Goal: Task Accomplishment & Management: Use online tool/utility

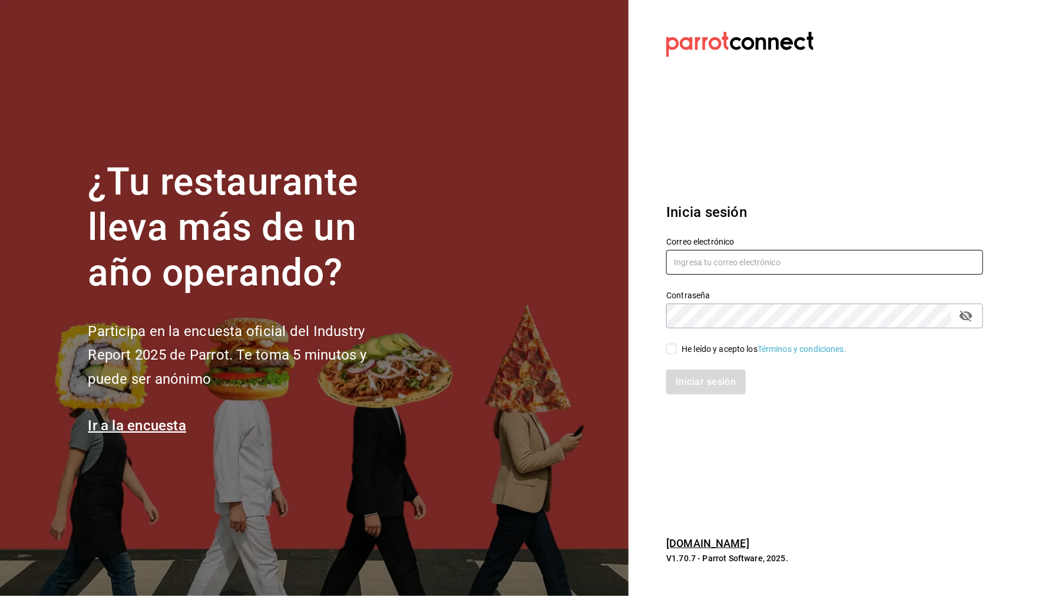
type input "[EMAIL_ADDRESS][DOMAIN_NAME]"
click at [672, 348] on input "He leído y acepto los Términos y condiciones." at bounding box center [671, 348] width 11 height 11
checkbox input "true"
click at [705, 385] on button "Iniciar sesión" at bounding box center [706, 381] width 80 height 25
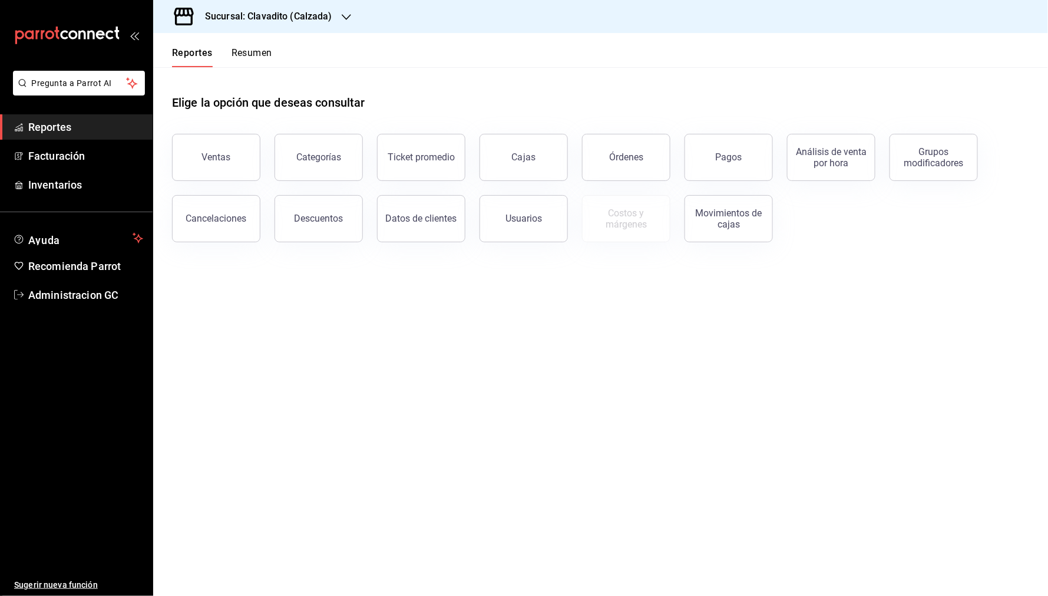
click at [289, 19] on h3 "Sucursal: Clavadito (Calzada)" at bounding box center [264, 16] width 137 height 14
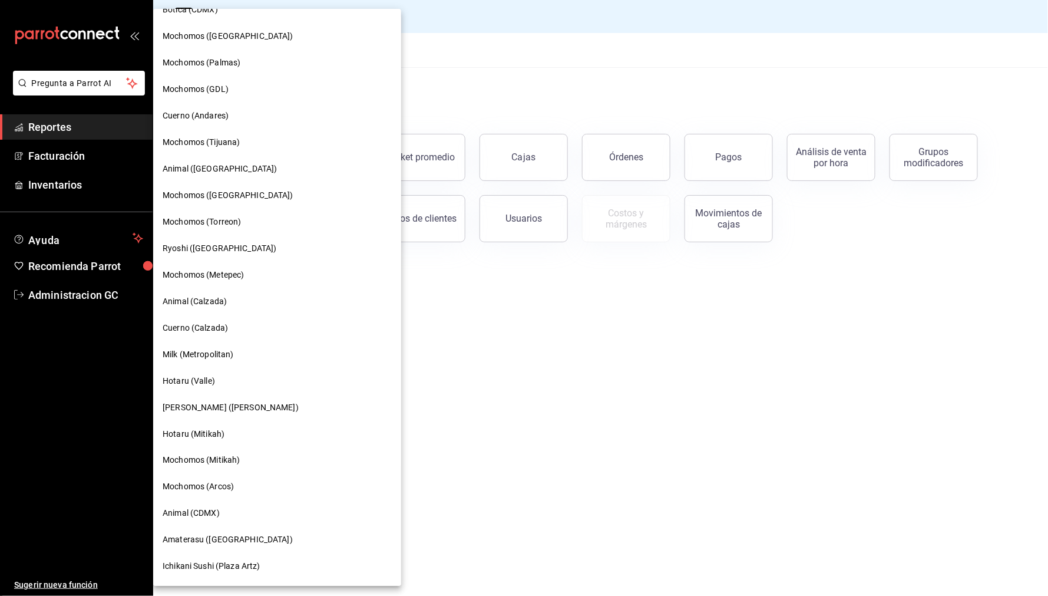
scroll to position [465, 0]
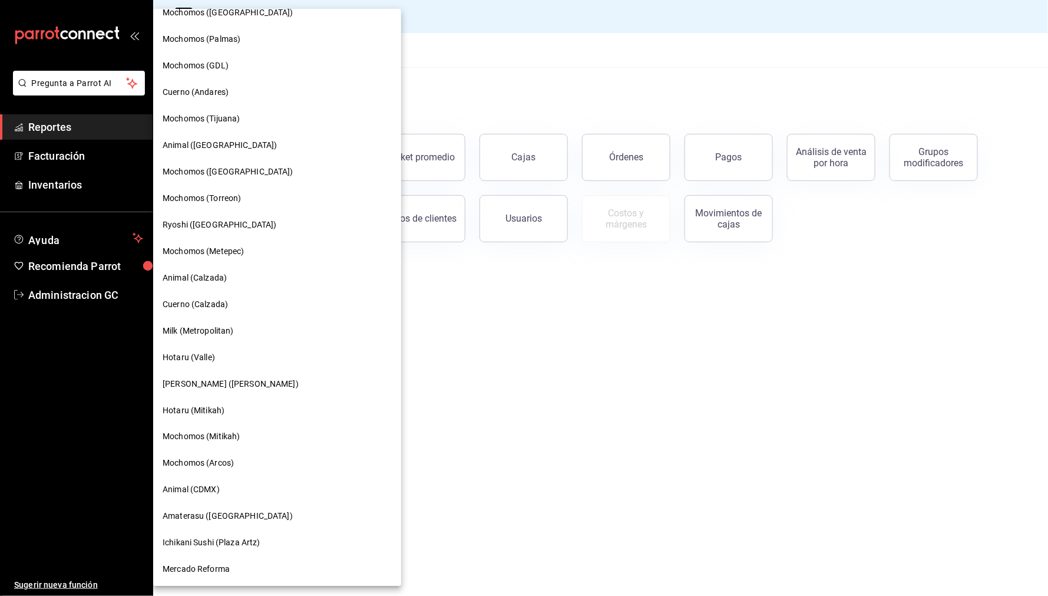
click at [243, 491] on div "Animal (CDMX)" at bounding box center [277, 490] width 229 height 12
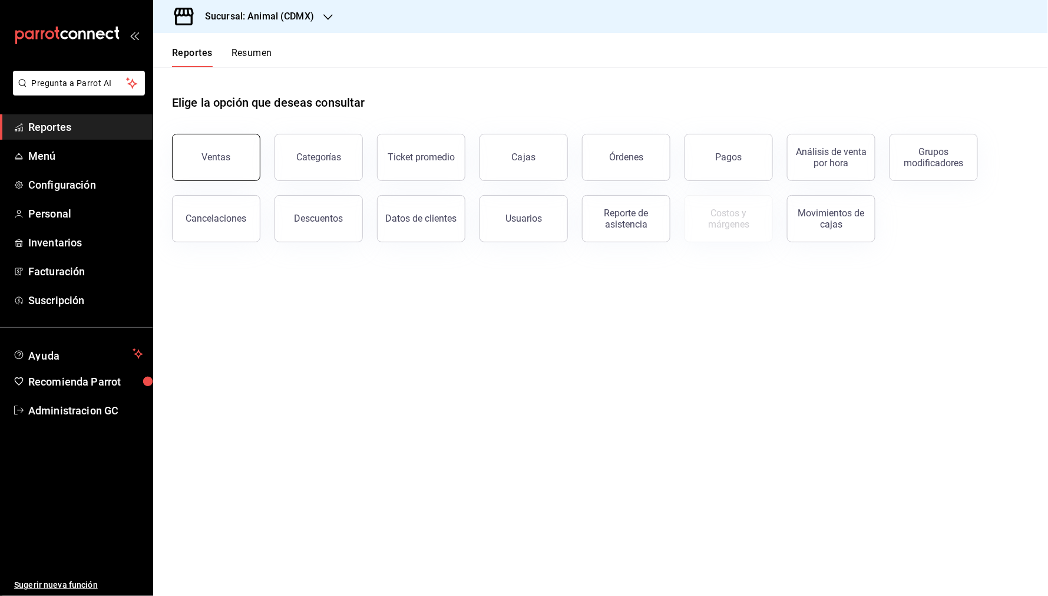
click at [224, 162] on button "Ventas" at bounding box center [216, 157] width 88 height 47
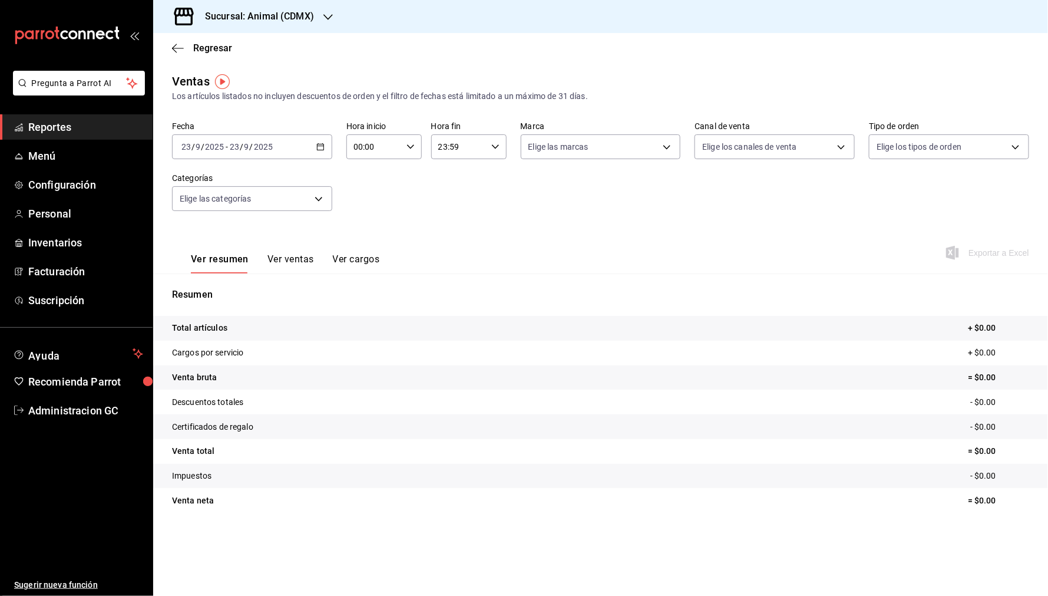
click at [324, 152] on div "2025-09-23 23 / 9 / 2025 - 2025-09-23 23 / 9 / 2025" at bounding box center [252, 146] width 160 height 25
click at [224, 286] on span "Rango de fechas" at bounding box center [227, 288] width 91 height 12
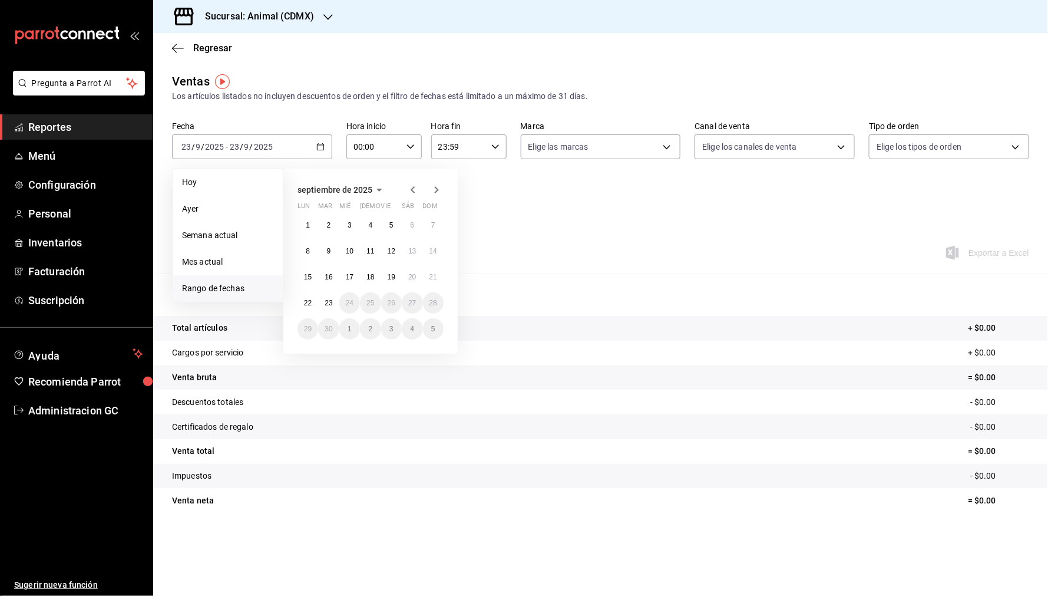
click at [413, 187] on icon "button" at bounding box center [413, 189] width 4 height 7
click at [388, 229] on button "1" at bounding box center [391, 224] width 21 height 21
click at [427, 325] on button "31" at bounding box center [433, 328] width 21 height 21
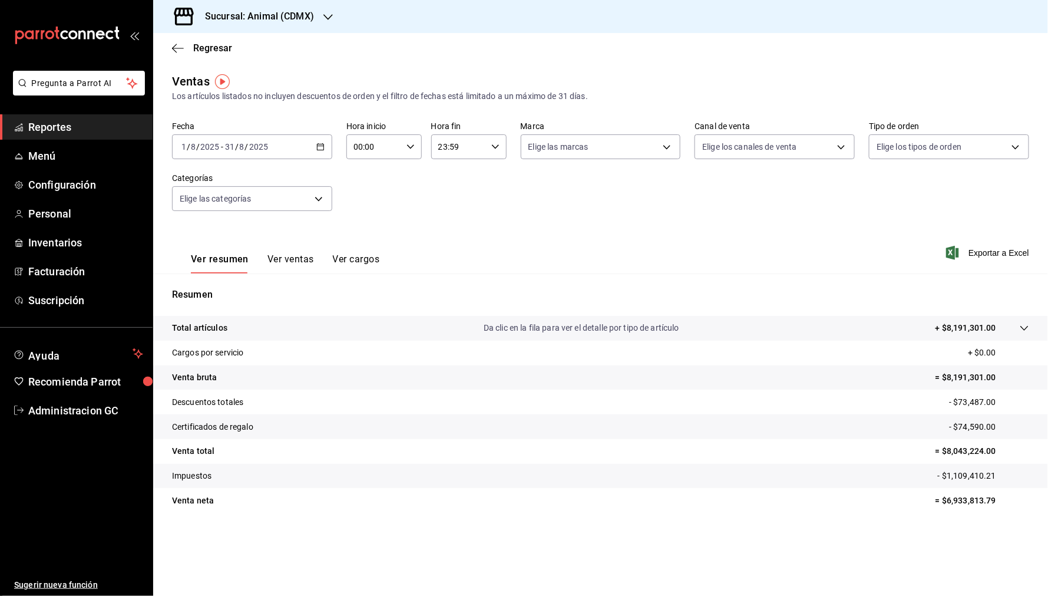
click at [227, 148] on input "31" at bounding box center [229, 146] width 11 height 9
drag, startPoint x: 227, startPoint y: 144, endPoint x: 234, endPoint y: 144, distance: 6.5
type input "8"
drag, startPoint x: 236, startPoint y: 148, endPoint x: 253, endPoint y: 152, distance: 17.6
click at [253, 152] on div "2025-08-01 1 / 8 / 2025 - 2025-08-01 1 / / 8" at bounding box center [252, 146] width 160 height 25
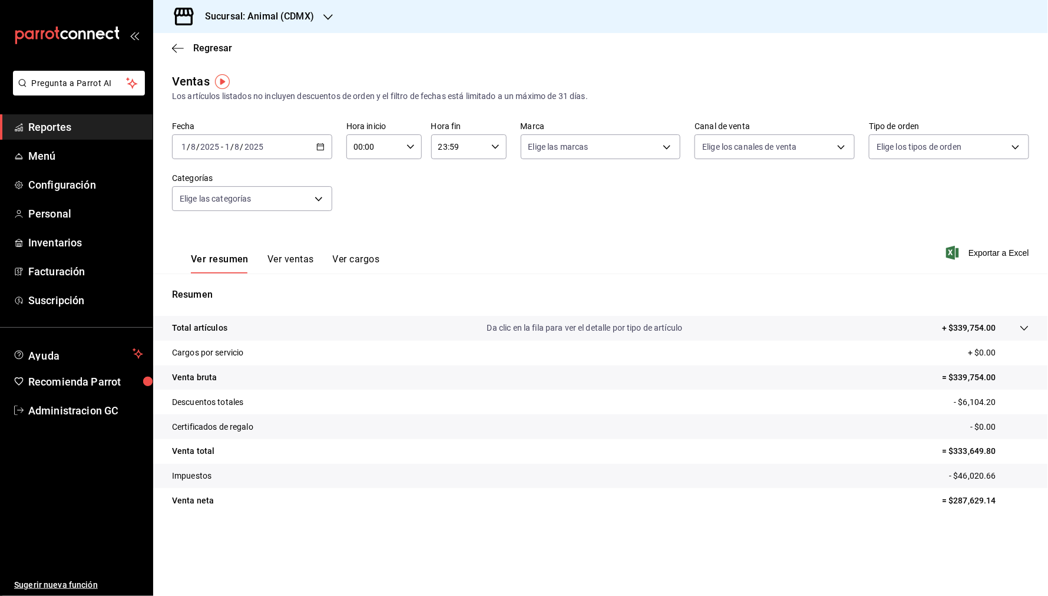
drag, startPoint x: 233, startPoint y: 148, endPoint x: 242, endPoint y: 150, distance: 8.9
click at [395, 148] on input "00:00" at bounding box center [373, 147] width 55 height 24
click at [412, 148] on div at bounding box center [524, 298] width 1048 height 596
click at [412, 150] on icon "button" at bounding box center [411, 147] width 8 height 8
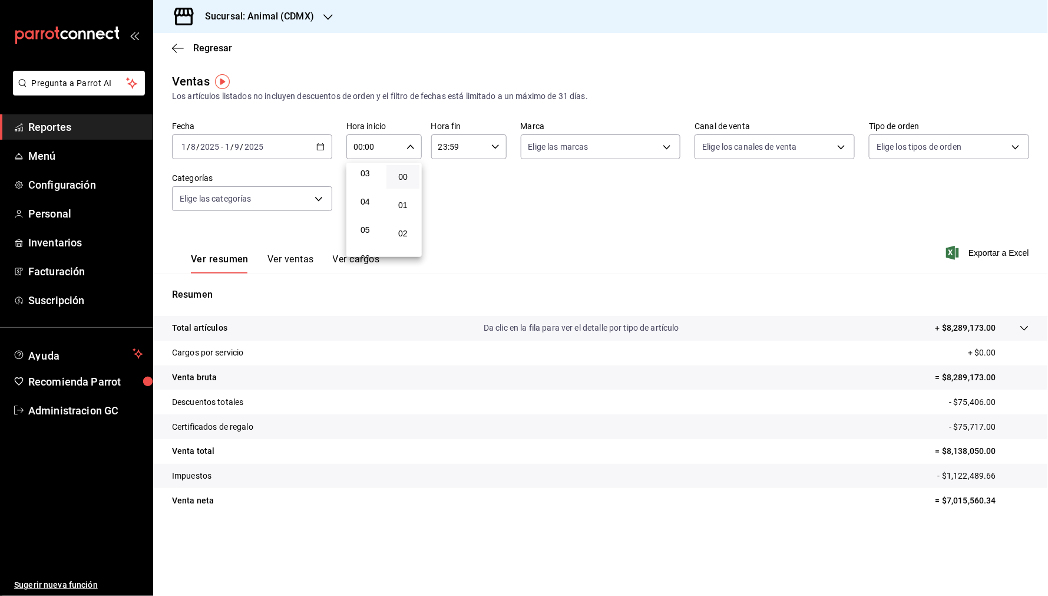
click at [366, 225] on span "05" at bounding box center [365, 229] width 19 height 9
type input "05:00"
click at [494, 147] on div at bounding box center [524, 298] width 1048 height 596
click at [494, 147] on \(Stroke\) "button" at bounding box center [495, 146] width 7 height 4
click at [489, 178] on span "00" at bounding box center [487, 176] width 19 height 9
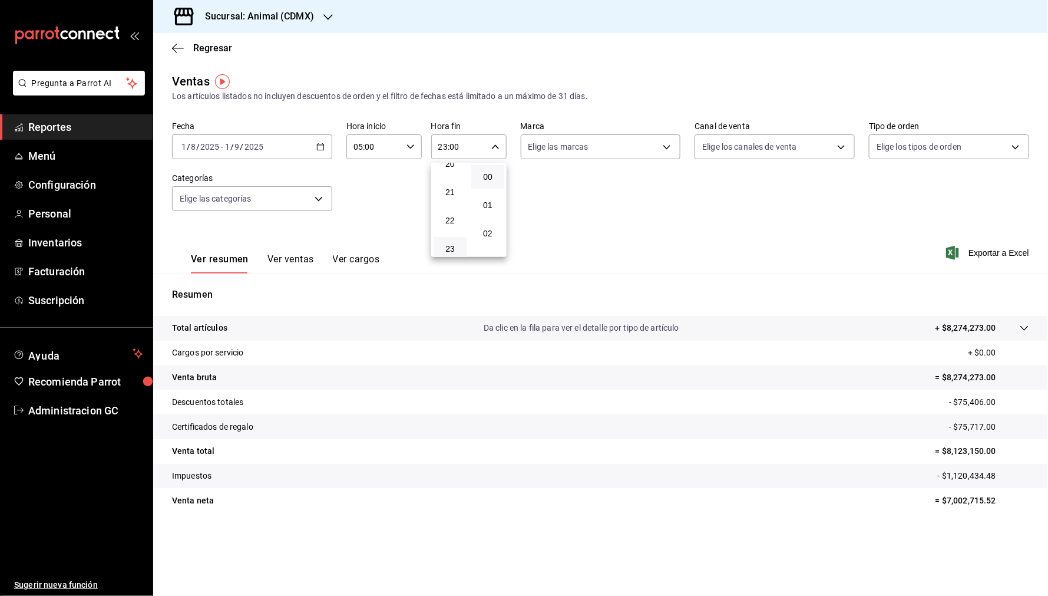
click at [441, 148] on div at bounding box center [524, 298] width 1048 height 596
click at [500, 146] on div "23:00 Hora fin" at bounding box center [468, 146] width 75 height 25
click at [451, 222] on button "05" at bounding box center [450, 230] width 33 height 24
type input "05:00"
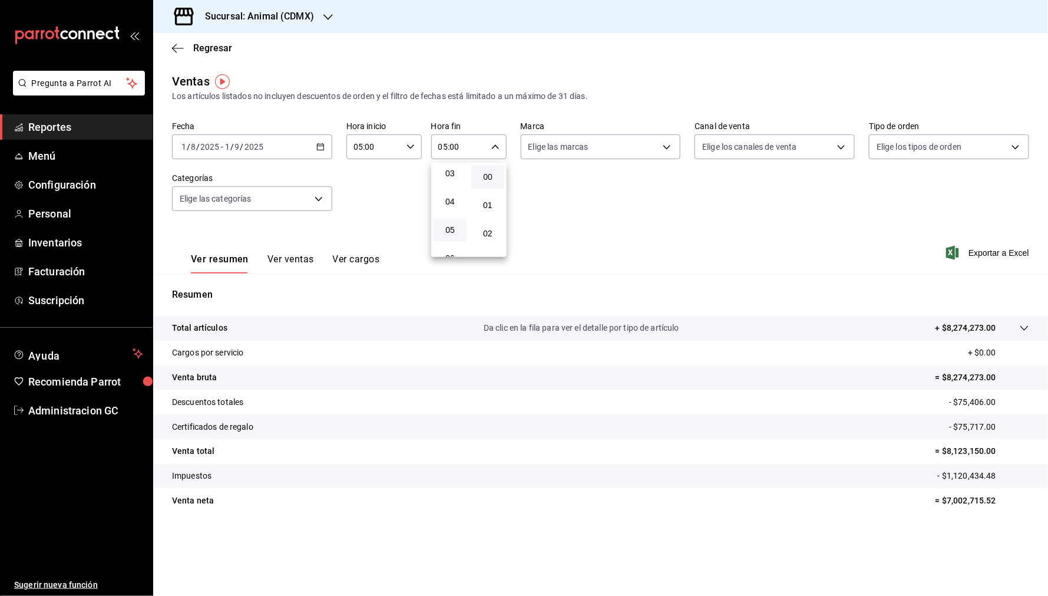
click at [610, 213] on div at bounding box center [524, 298] width 1048 height 596
click at [976, 247] on span "Exportar a Excel" at bounding box center [989, 253] width 81 height 14
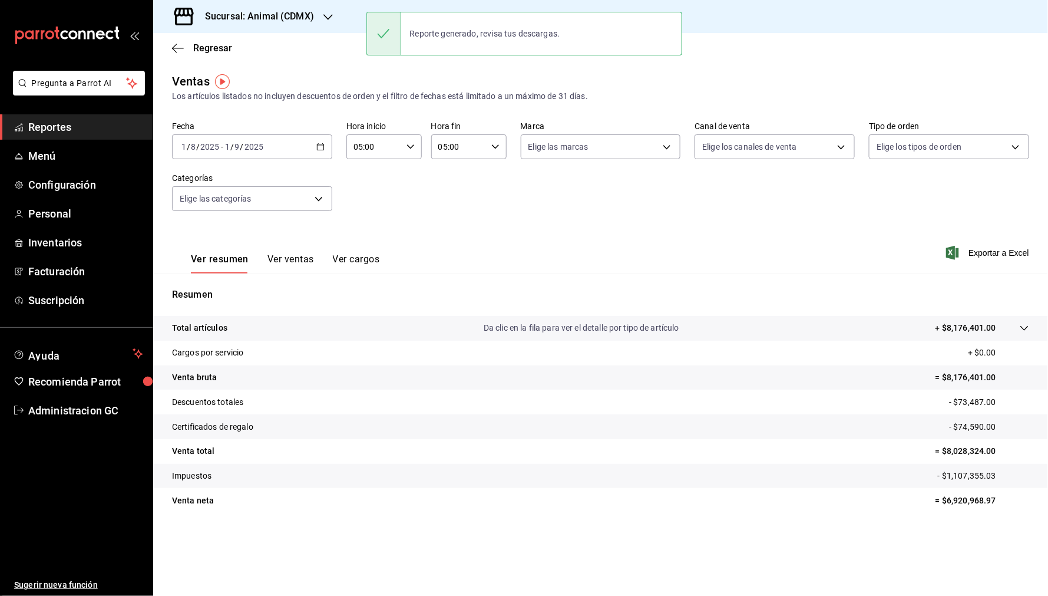
click at [762, 234] on div "Ver resumen Ver ventas Ver cargos Exportar a Excel" at bounding box center [600, 249] width 895 height 48
